Goal: Transaction & Acquisition: Register for event/course

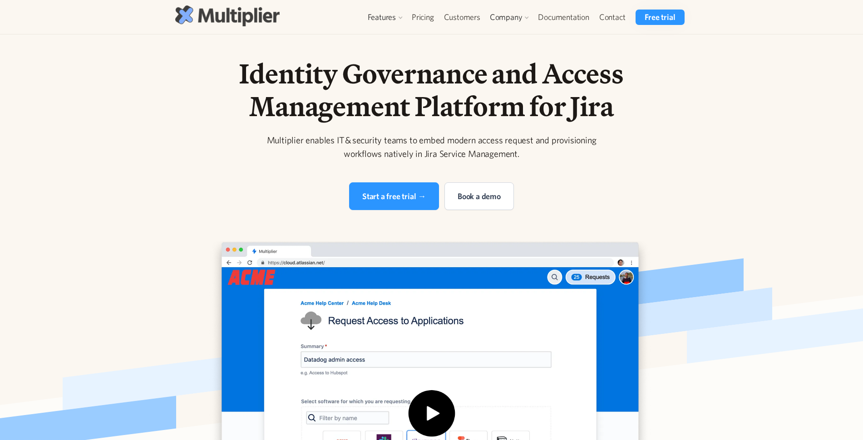
click at [237, 15] on img at bounding box center [227, 15] width 104 height 20
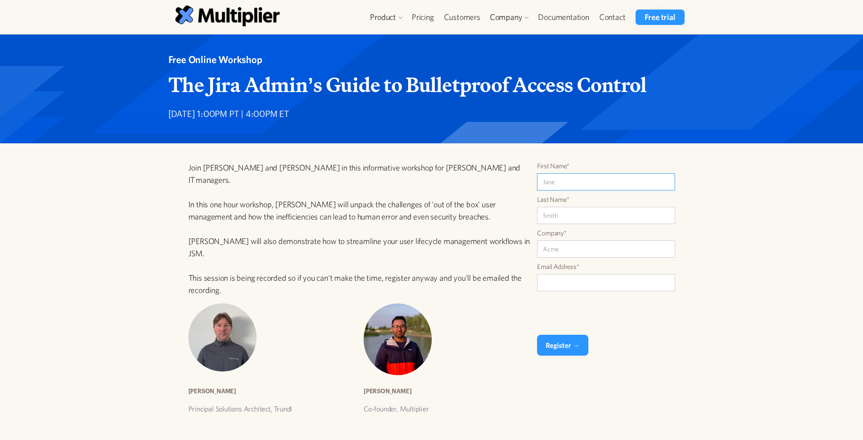
click at [570, 183] on input "First Name*" at bounding box center [606, 181] width 138 height 17
type input "Stu"
type input "Lees"
click at [579, 248] on input "Company*" at bounding box center [606, 248] width 138 height 17
click at [743, 272] on div "Join Aaron Geister and Amaresh Ray in this informative workshop for Jira Admins…" at bounding box center [431, 278] width 863 height 270
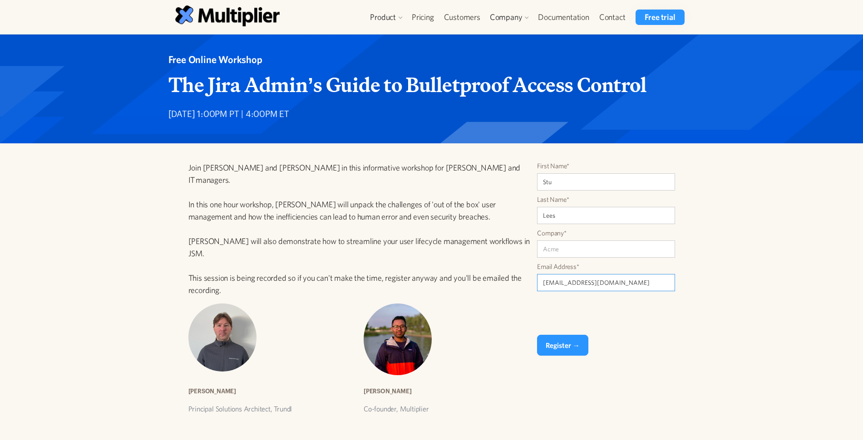
drag, startPoint x: 605, startPoint y: 282, endPoint x: 312, endPoint y: 255, distance: 294.4
click at [312, 255] on div "Join Aaron Geister and Amaresh Ray in this informative workshop for Jira Admins…" at bounding box center [428, 288] width 534 height 252
type input "stuartnz@gmail.com"
click at [565, 348] on input "Register →" at bounding box center [562, 345] width 51 height 21
click at [575, 248] on input "Company*" at bounding box center [606, 248] width 138 height 17
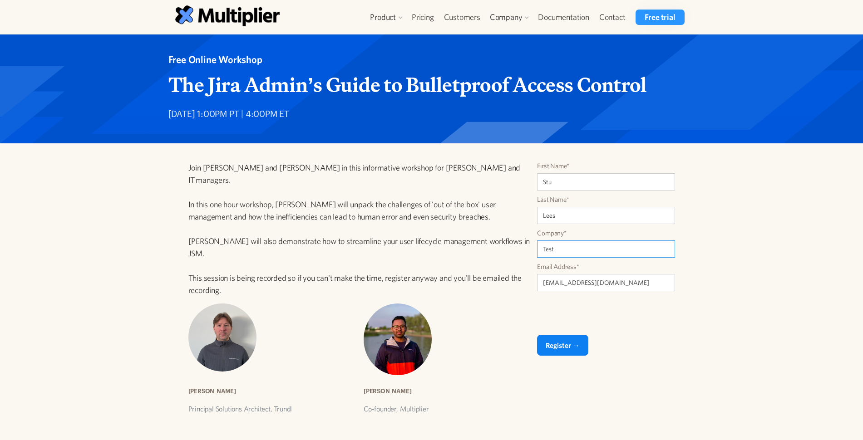
type input "Test"
click at [569, 353] on input "Register →" at bounding box center [562, 345] width 51 height 21
type input "Please wait..."
click at [562, 180] on input "First Name*" at bounding box center [606, 181] width 138 height 17
type input "Stu"
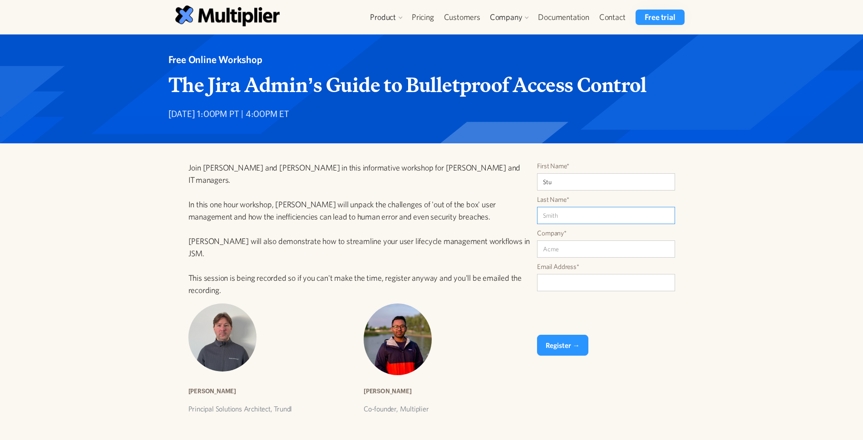
type input "Lees"
type input "stu@potent.marketing"
click at [599, 247] on input "Company*" at bounding box center [606, 248] width 138 height 17
click at [567, 245] on input "Potent.Training" at bounding box center [606, 248] width 138 height 17
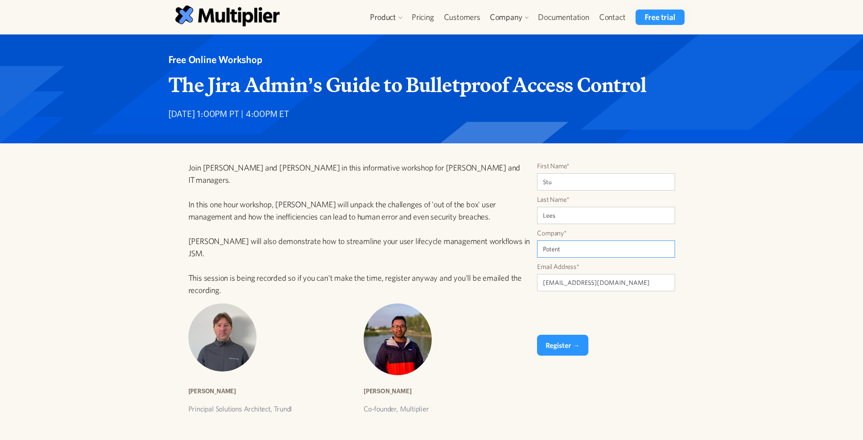
type input "Potent"
click at [773, 254] on div "Join Aaron Geister and Amaresh Ray in this informative workshop for Jira Admins…" at bounding box center [431, 278] width 863 height 270
click at [567, 345] on input "Register →" at bounding box center [562, 345] width 51 height 21
type input "Please wait..."
